Goal: Information Seeking & Learning: Compare options

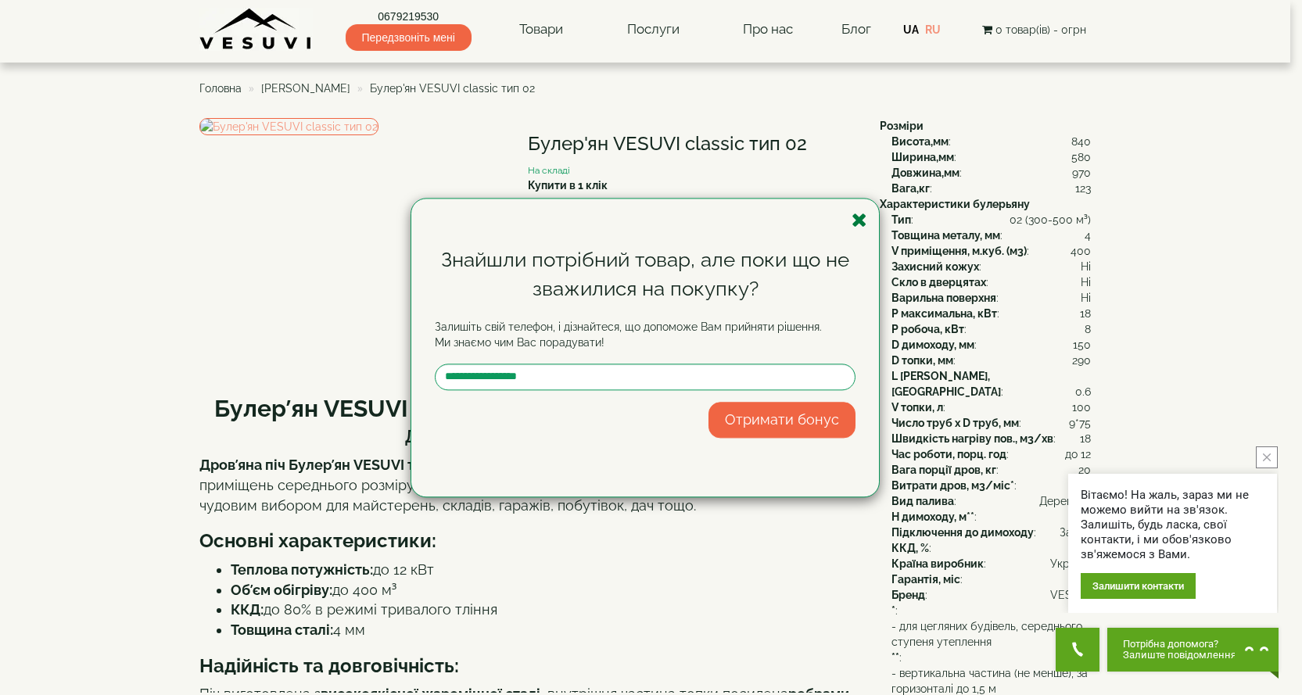
click at [860, 220] on icon "button" at bounding box center [859, 220] width 16 height 20
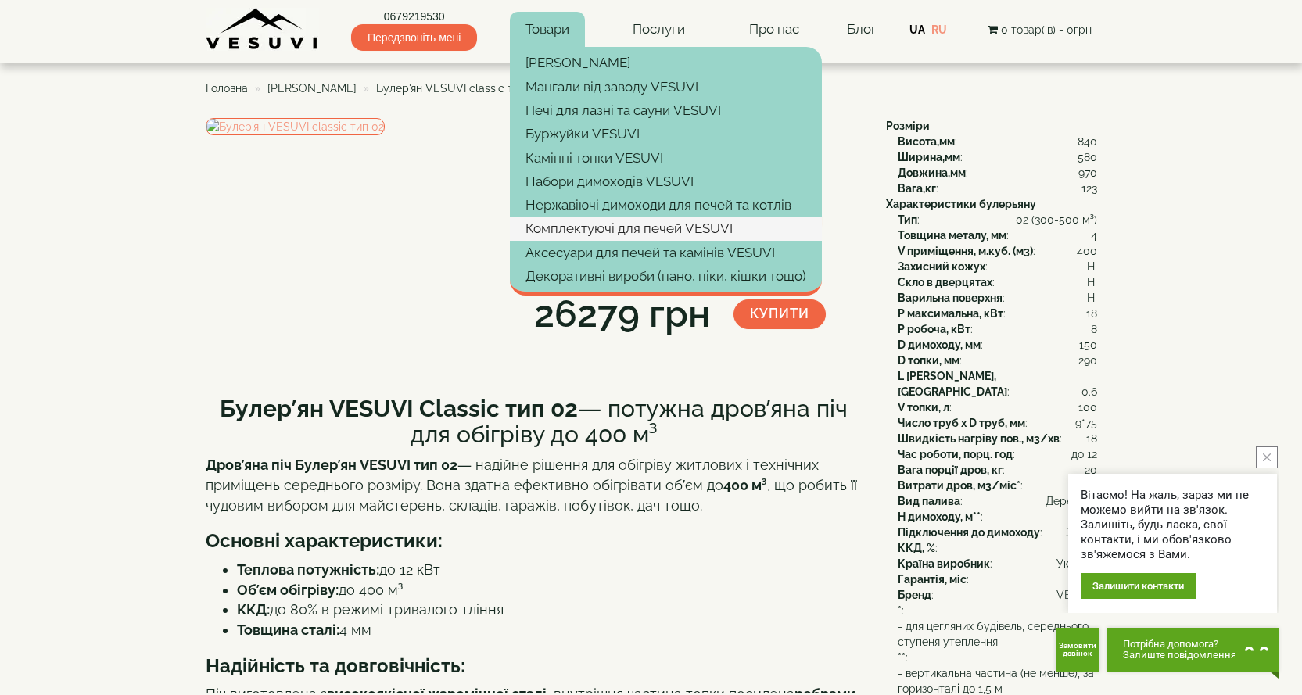
click at [582, 229] on link "Комплектуючі для печей VESUVI" at bounding box center [666, 228] width 312 height 23
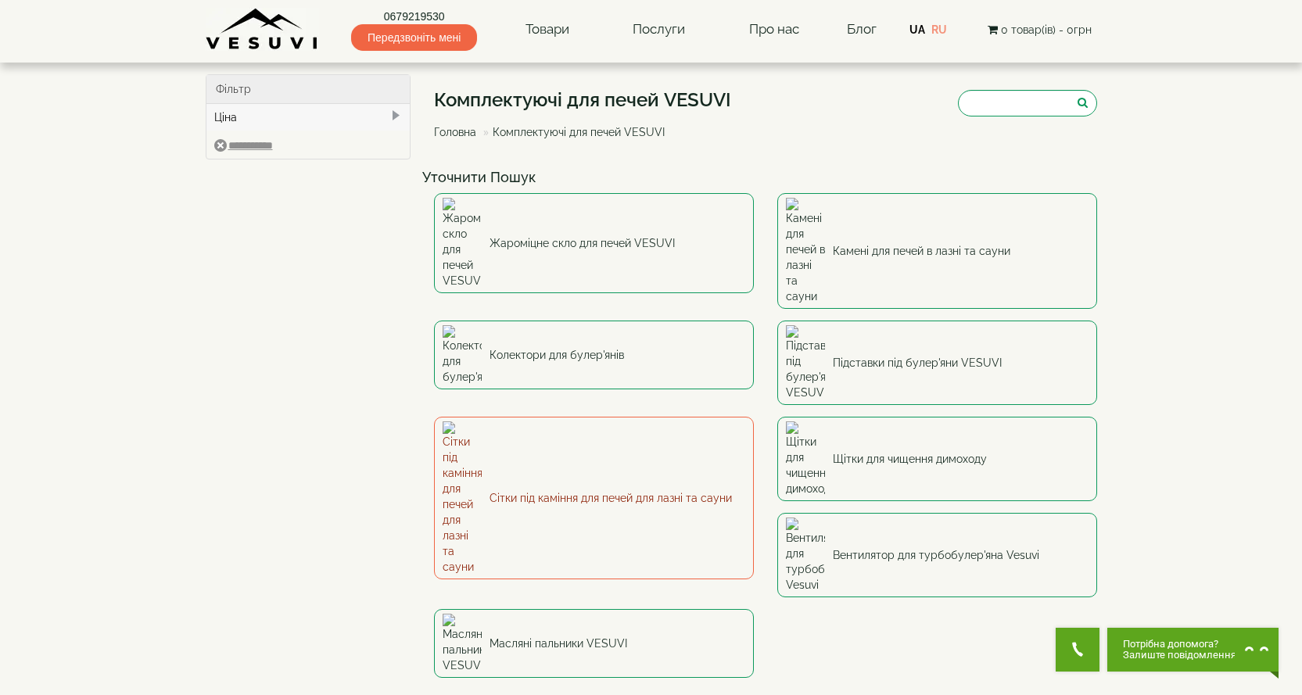
click at [578, 417] on link "Сітки під каміння для печей для лазні та сауни" at bounding box center [594, 498] width 320 height 163
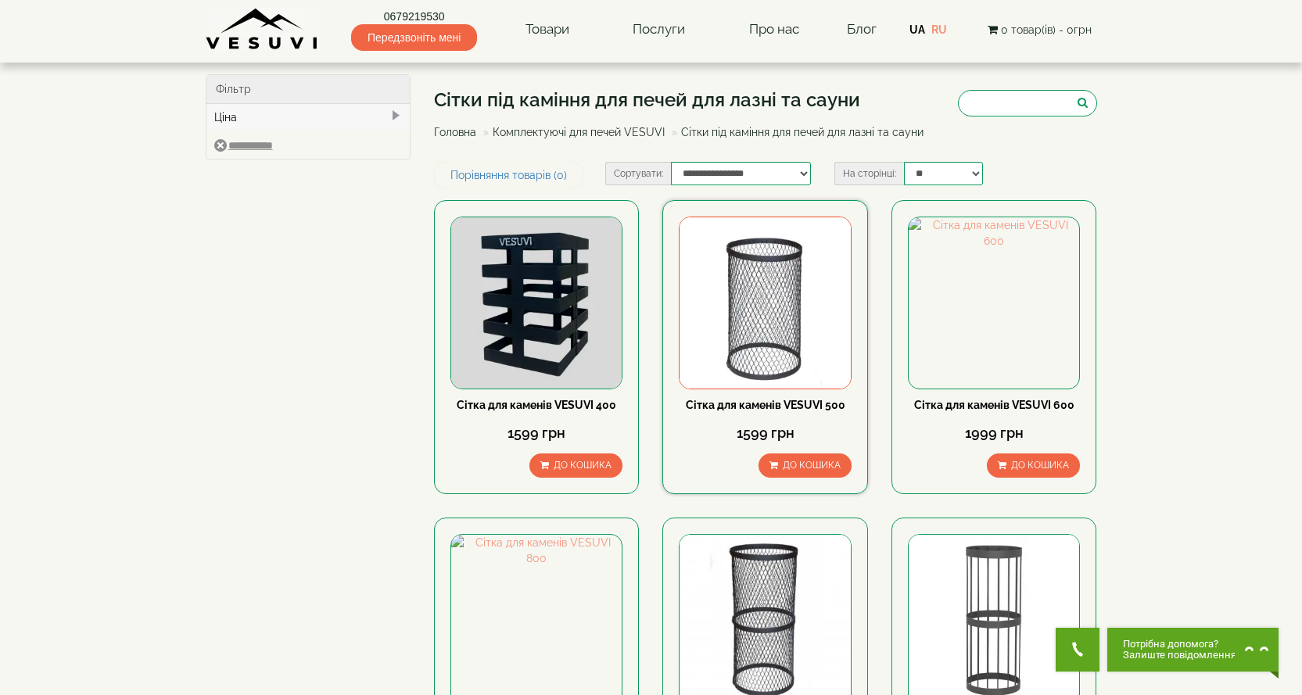
click at [743, 311] on img at bounding box center [764, 302] width 170 height 170
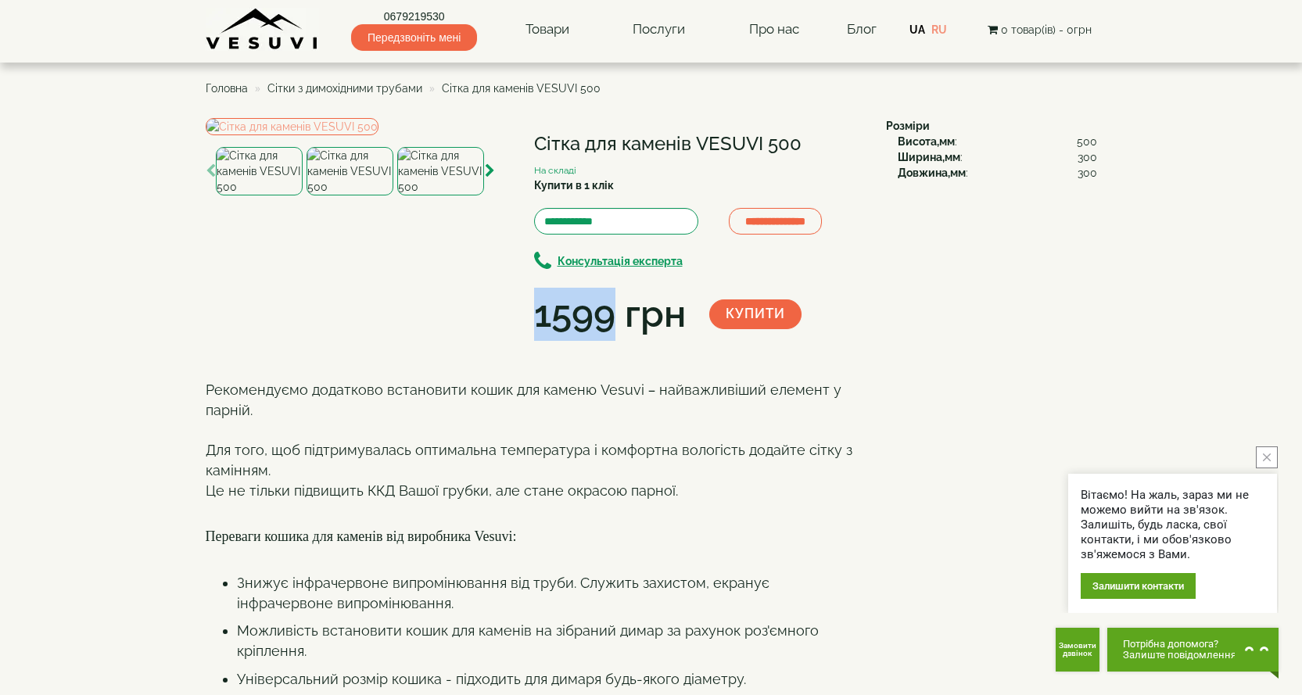
drag, startPoint x: 537, startPoint y: 317, endPoint x: 616, endPoint y: 321, distance: 79.0
click at [616, 321] on div "1599 грн" at bounding box center [610, 314] width 152 height 53
click at [564, 141] on h1 "Сітка для каменів VESUVI 500" at bounding box center [698, 144] width 328 height 20
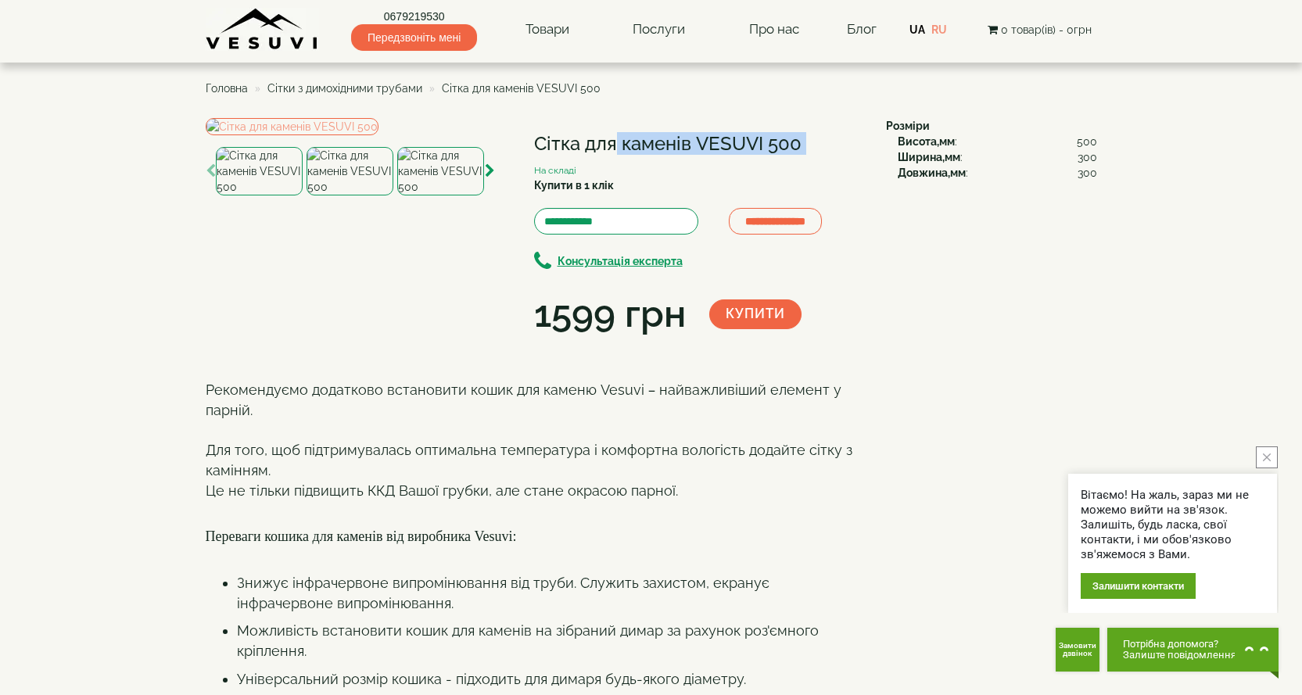
click at [564, 141] on h1 "Сітка для каменів VESUVI 500" at bounding box center [698, 144] width 328 height 20
copy div "Сітка для каменів VESUVI 500"
click at [882, 282] on div "**********" at bounding box center [651, 434] width 891 height 632
drag, startPoint x: 374, startPoint y: 6, endPoint x: 445, endPoint y: 16, distance: 71.1
click at [445, 16] on div "0679219530 Передзвоніть мені Товари Булер'яни VESUVI Мангали від заводу VESUVI …" at bounding box center [651, 25] width 891 height 51
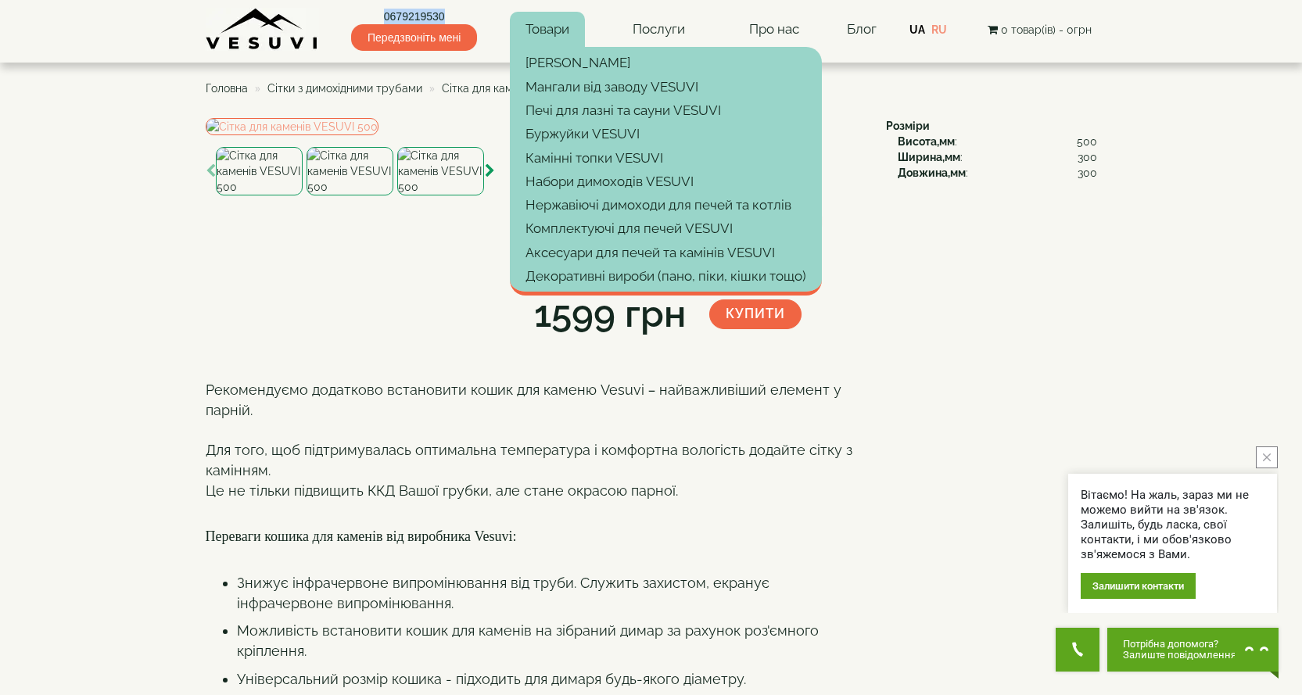
copy link "0679219530"
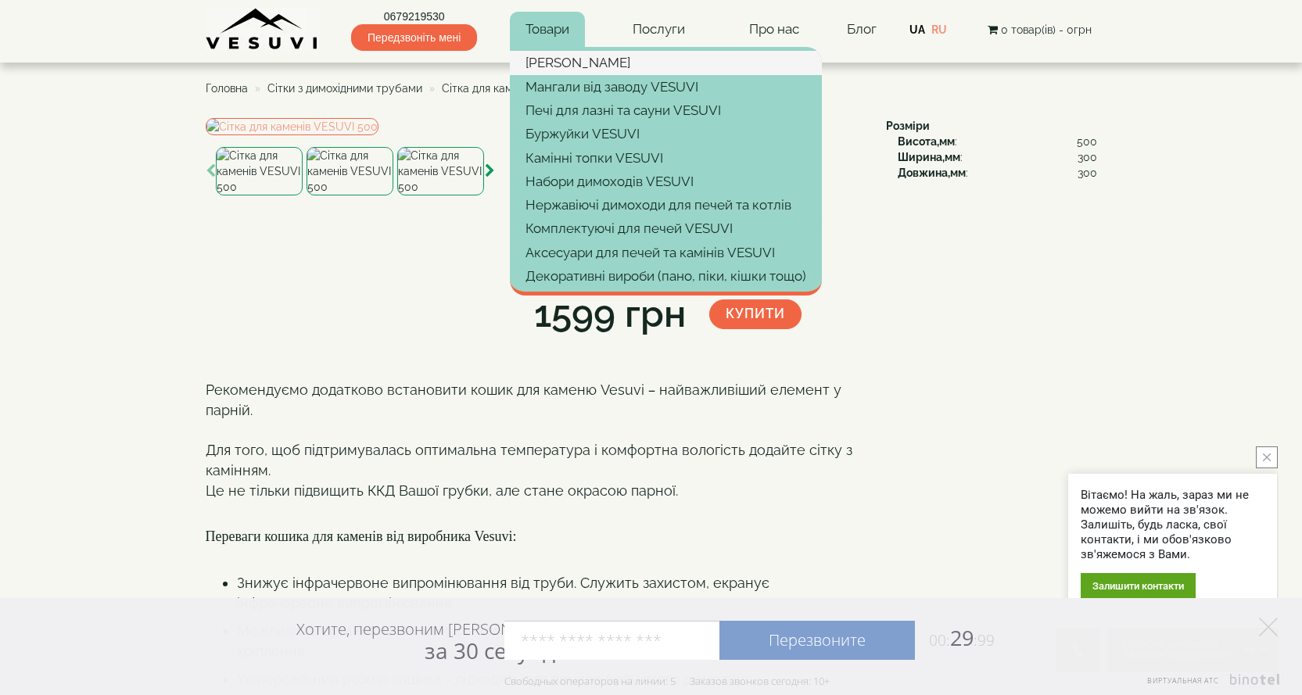
click at [544, 64] on link "[PERSON_NAME]" at bounding box center [666, 62] width 312 height 23
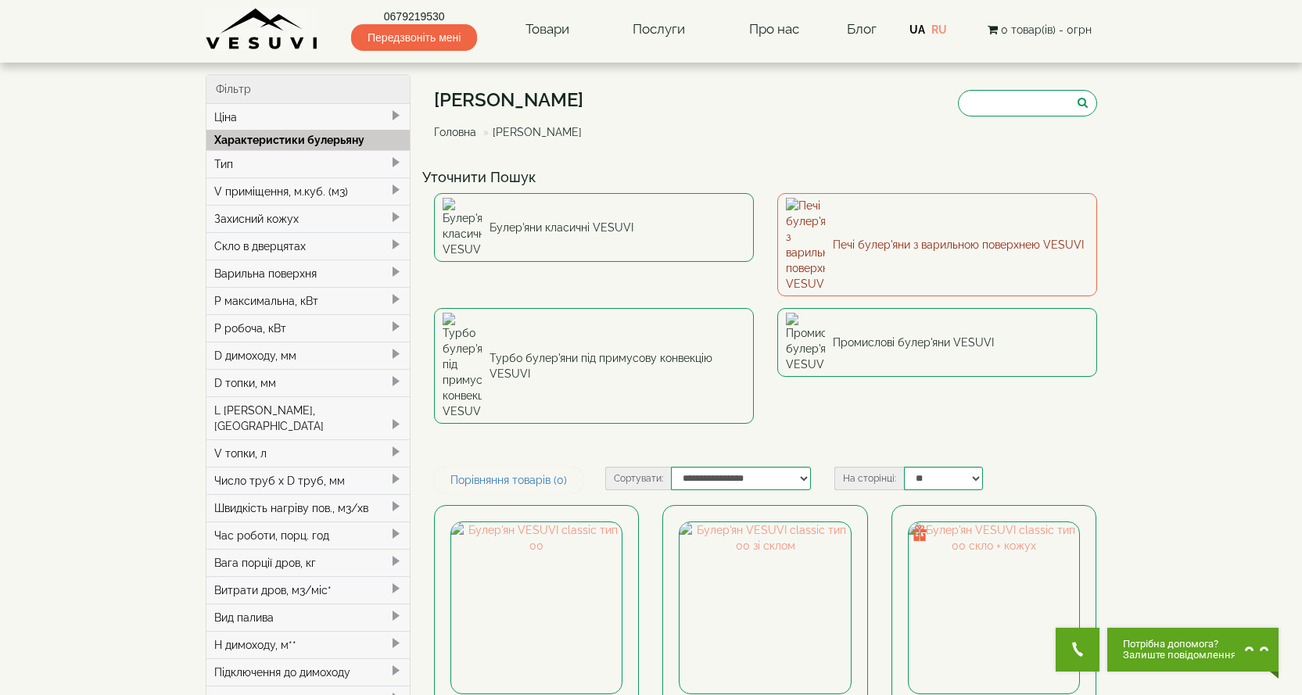
click at [823, 211] on img at bounding box center [805, 245] width 39 height 94
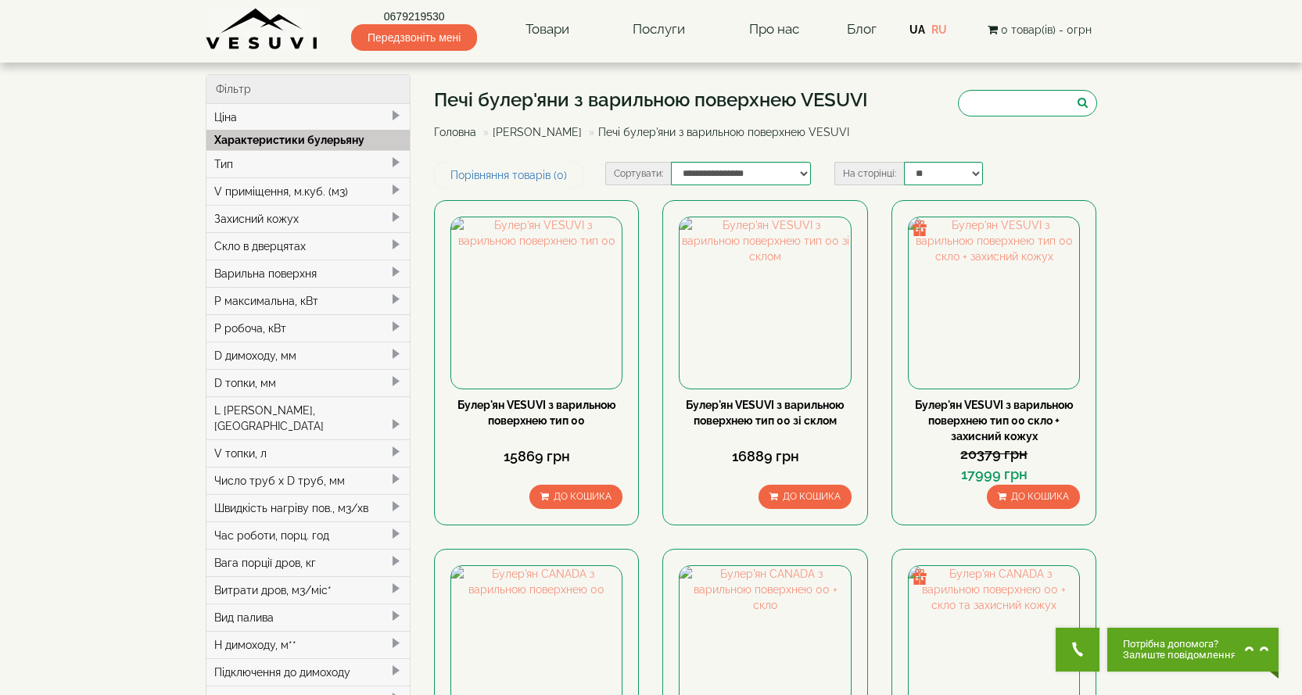
click at [505, 134] on link "[PERSON_NAME]" at bounding box center [536, 132] width 89 height 13
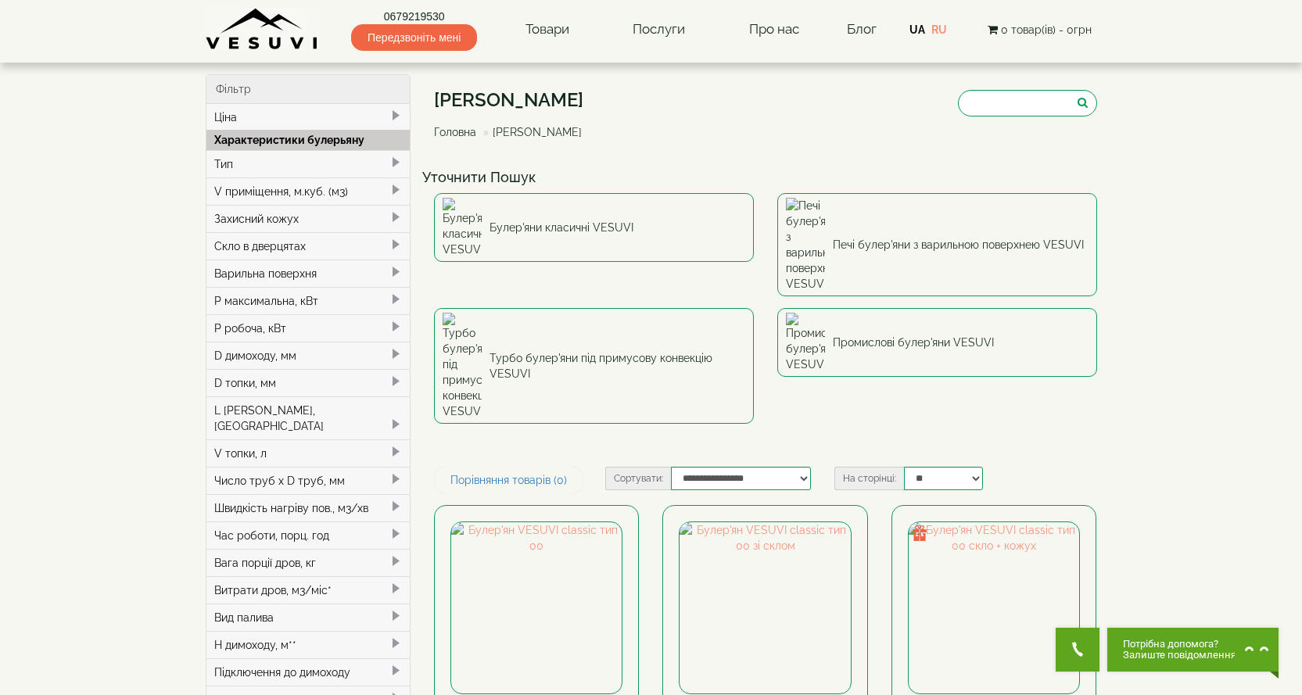
click at [228, 164] on div "Тип" at bounding box center [308, 163] width 204 height 27
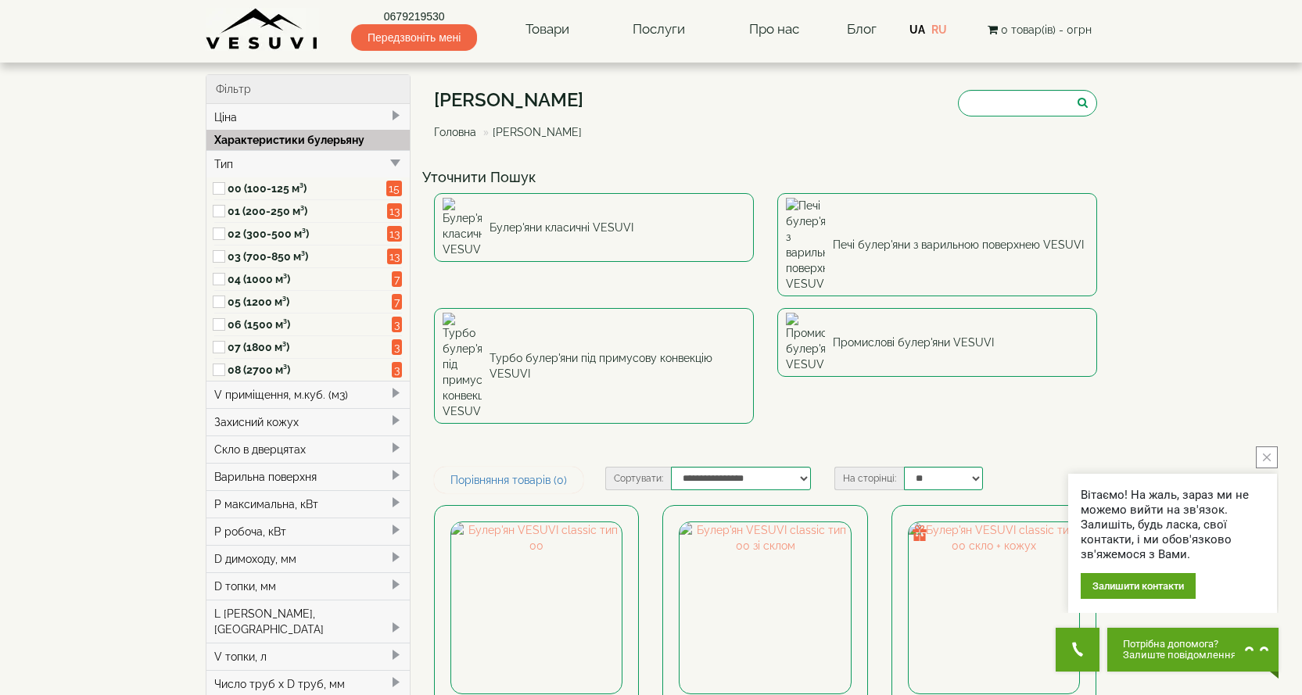
click at [262, 213] on label "01 (200-250 м³)" at bounding box center [306, 211] width 159 height 16
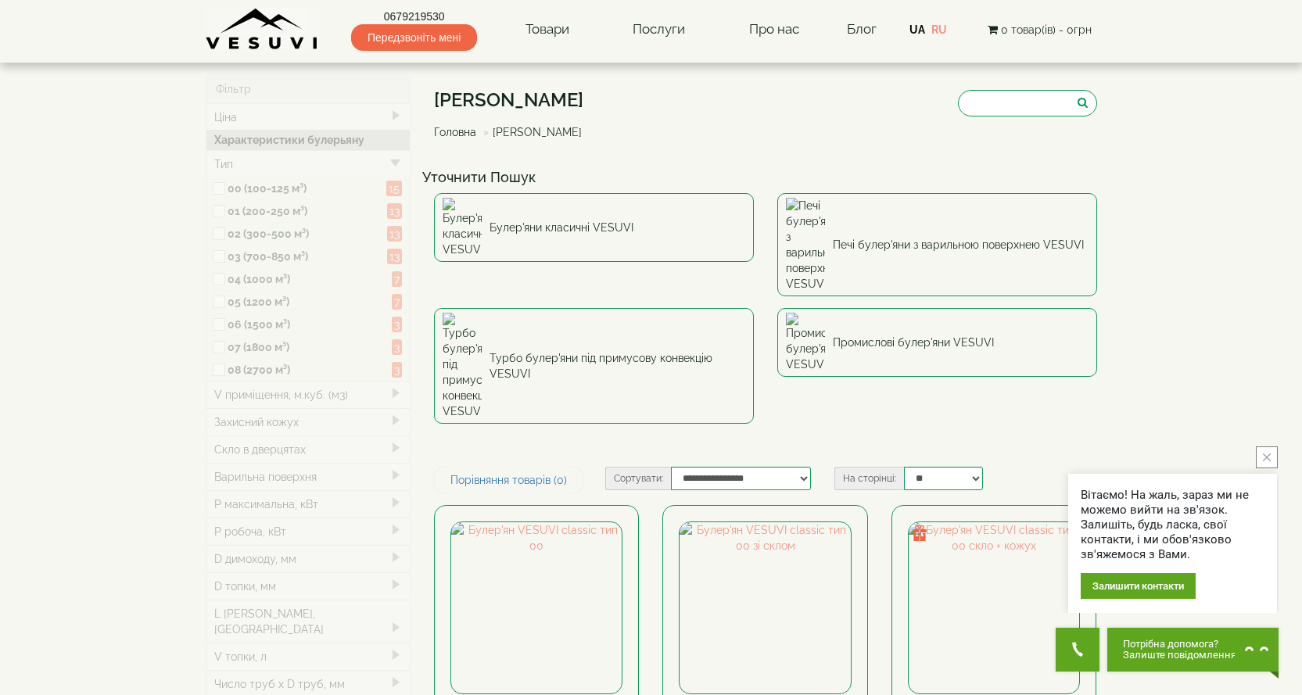
type input "*****"
